Goal: Transaction & Acquisition: Purchase product/service

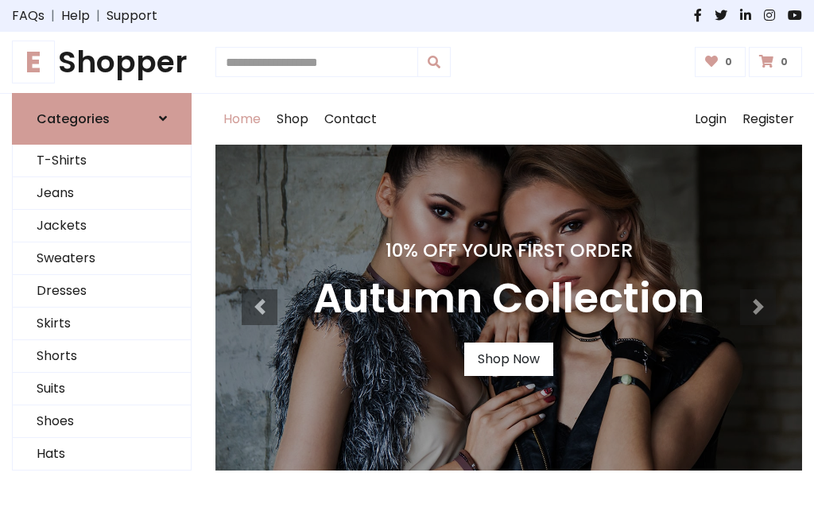
click at [407, 261] on h4 "10% Off Your First Order" at bounding box center [508, 250] width 391 height 22
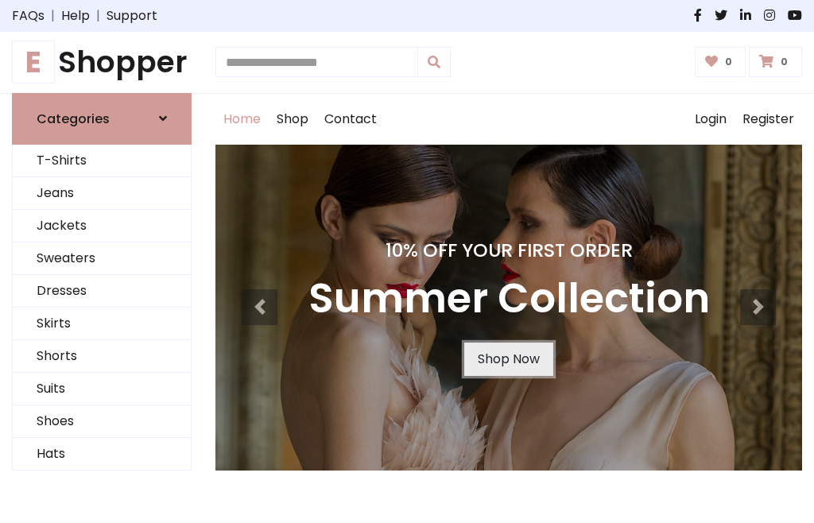
click at [508, 358] on link "Shop Now" at bounding box center [508, 359] width 89 height 33
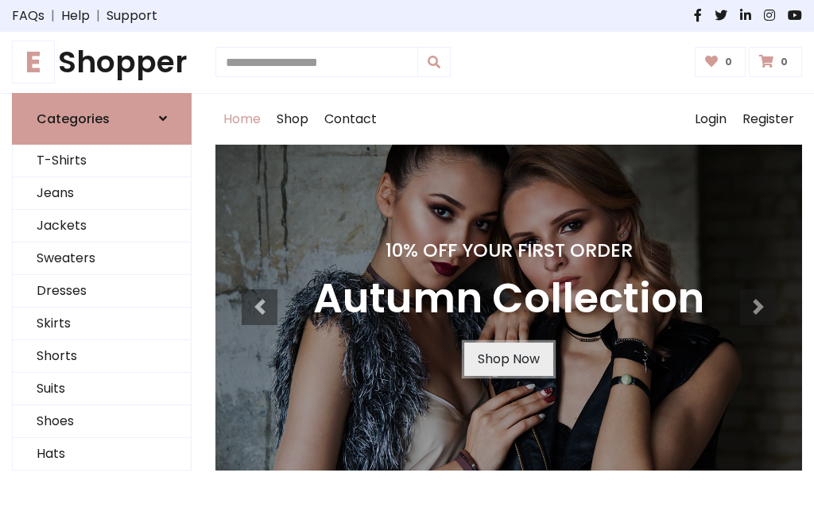
click at [508, 358] on link "Shop Now" at bounding box center [508, 359] width 89 height 33
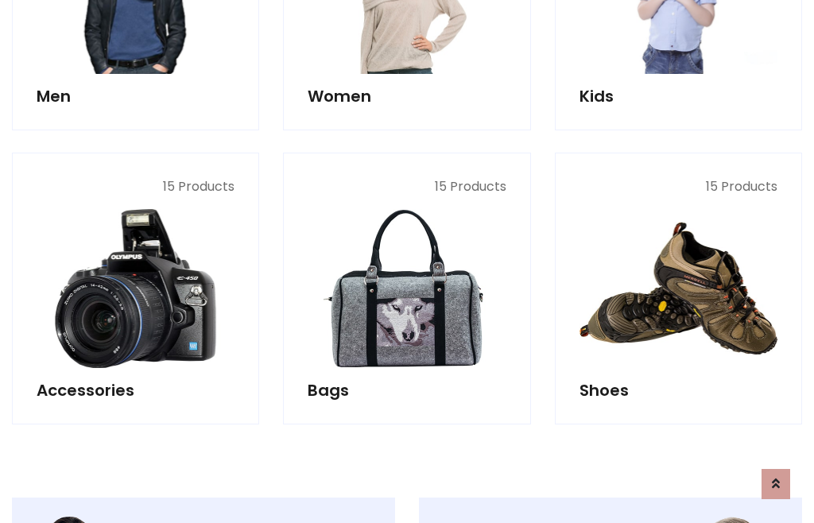
scroll to position [1585, 0]
